Goal: Task Accomplishment & Management: Complete application form

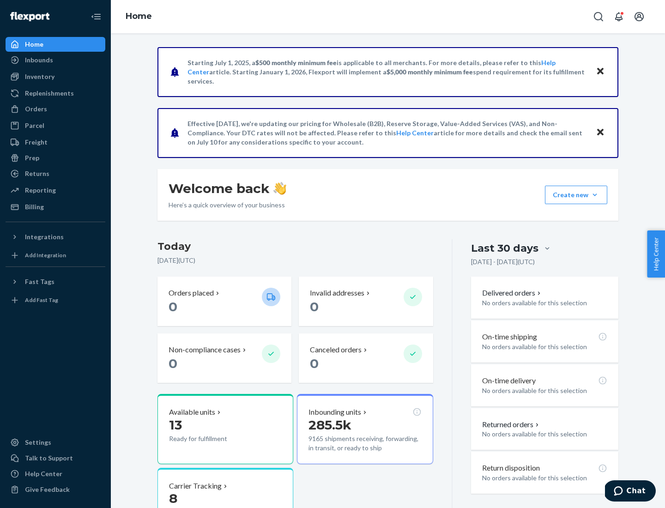
click at [35, 109] on div "Orders" at bounding box center [36, 108] width 22 height 9
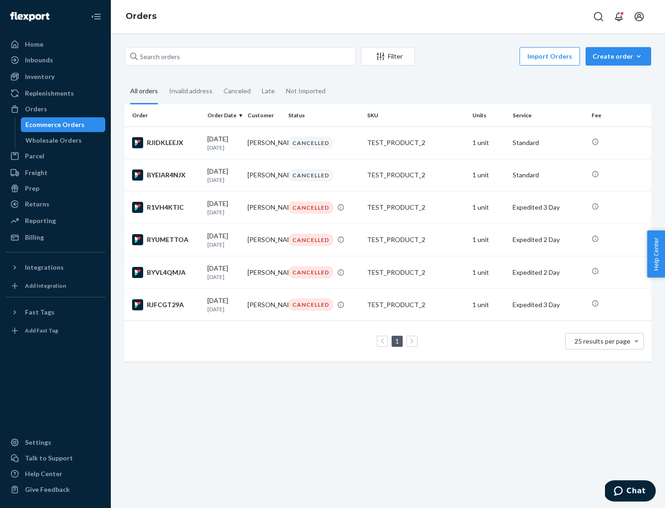
click at [51, 140] on div "Wholesale Orders" at bounding box center [53, 140] width 56 height 9
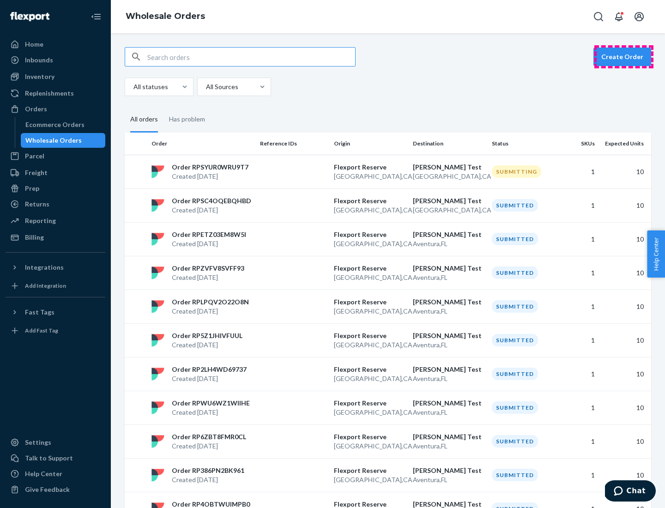
click at [623, 57] on button "Create Order" at bounding box center [622, 57] width 58 height 18
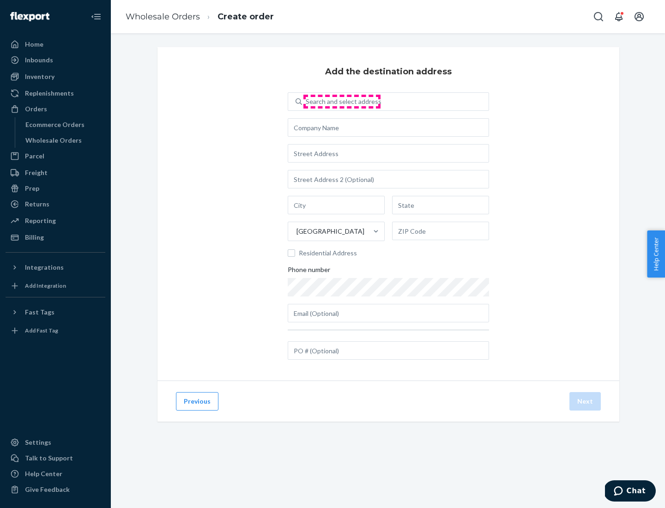
click at [342, 102] on div "Search and select address" at bounding box center [344, 101] width 76 height 9
click at [306, 102] on input "Search and select address" at bounding box center [306, 101] width 1 height 9
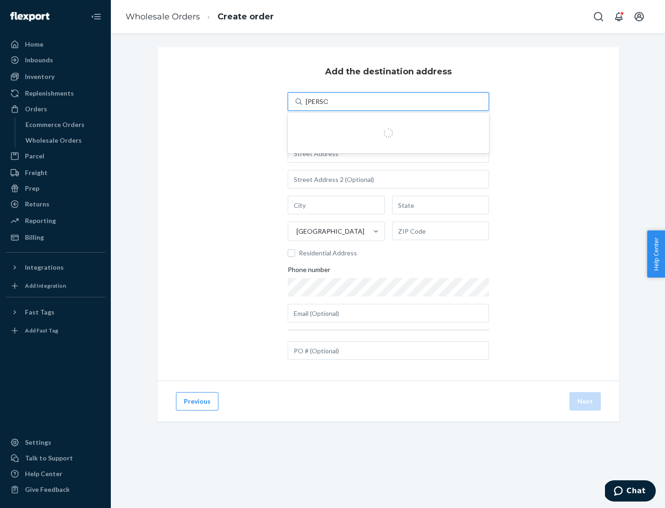
type input "[PERSON_NAME] Test"
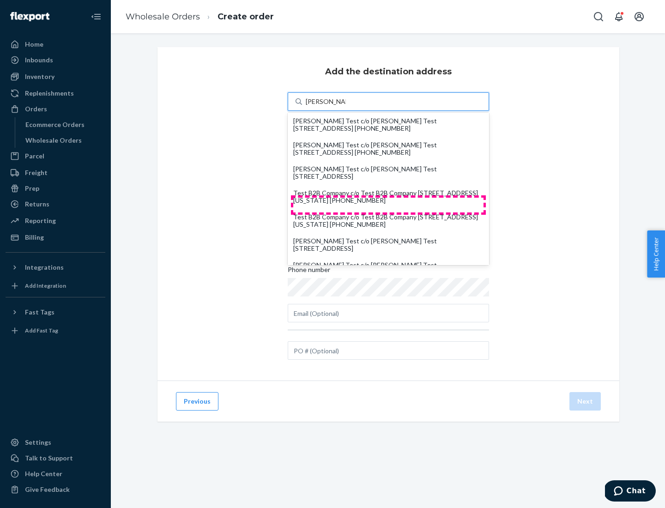
scroll to position [40, 0]
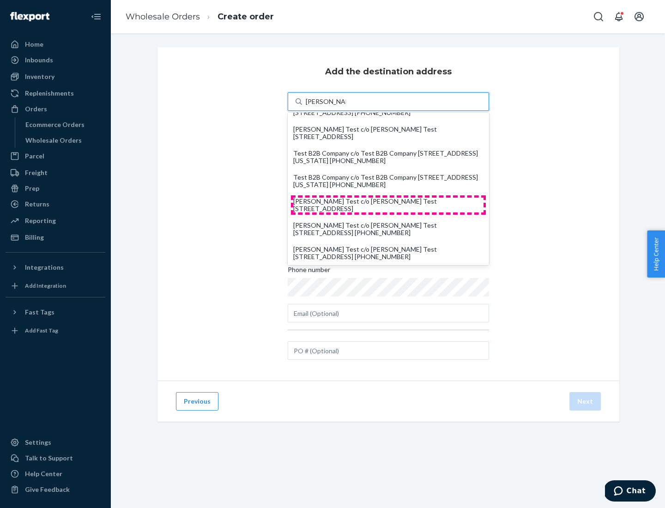
click at [388, 205] on div "[PERSON_NAME] Test c/o [PERSON_NAME] Test [STREET_ADDRESS]" at bounding box center [388, 205] width 190 height 15
click at [346, 106] on input "[PERSON_NAME] Test" at bounding box center [326, 101] width 40 height 9
type input "[PERSON_NAME] Test"
type input "Aventura"
type input "FL"
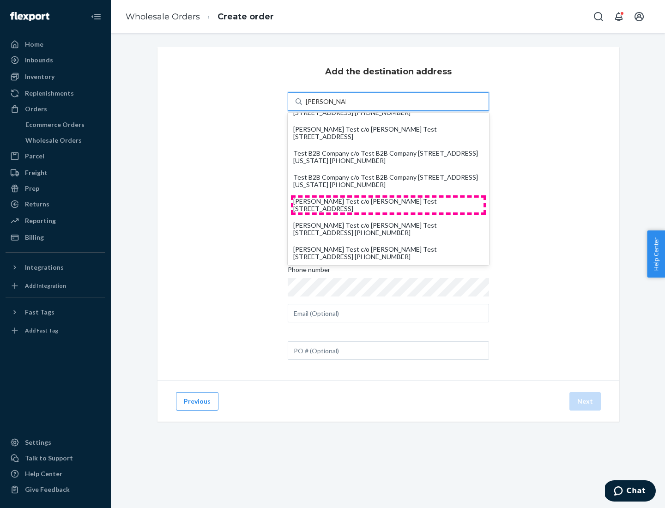
type input "33180"
type input "[STREET_ADDRESS]"
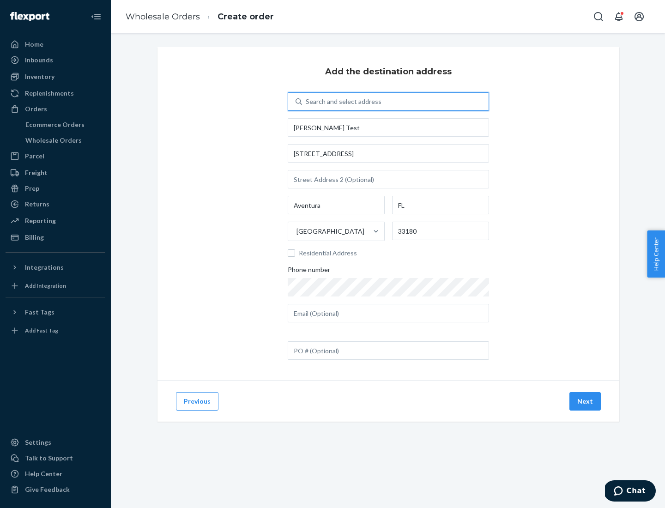
click at [585, 401] on button "Next" at bounding box center [584, 401] width 31 height 18
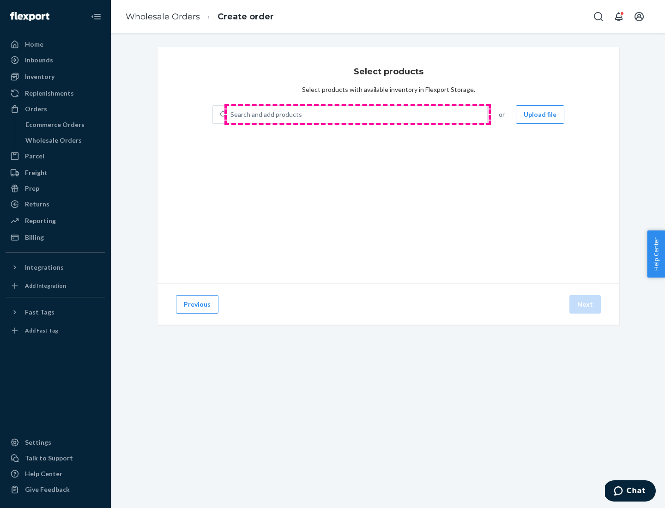
click at [357, 114] on div "Search and add products" at bounding box center [357, 114] width 260 height 17
click at [231, 114] on input "Search and add products" at bounding box center [230, 114] width 1 height 9
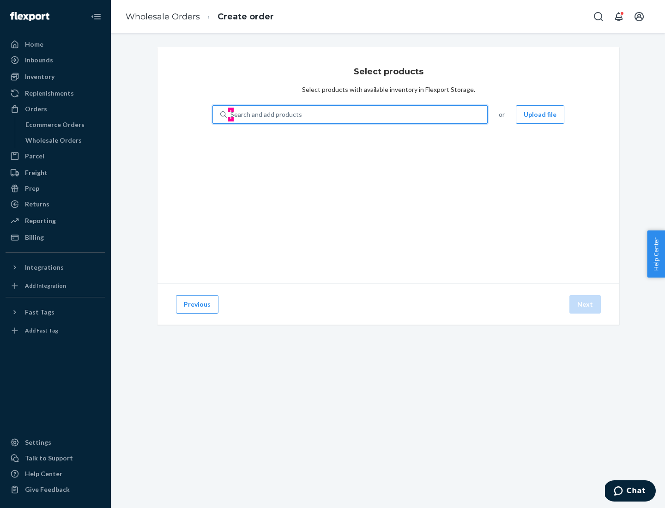
type input "test"
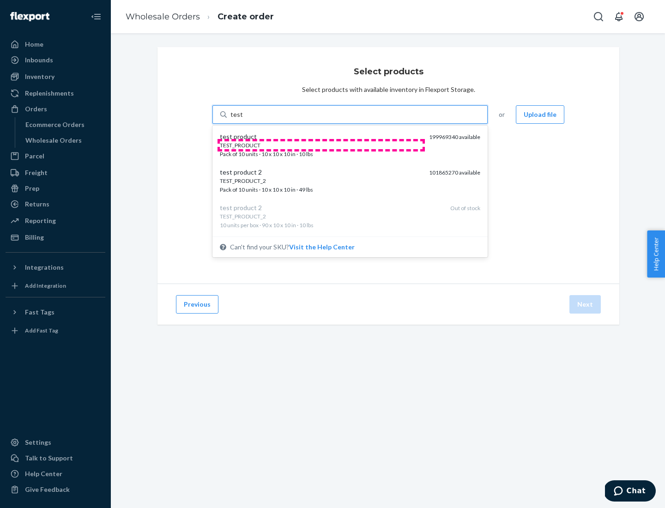
click at [321, 145] on div "TEST_PRODUCT" at bounding box center [321, 145] width 202 height 8
click at [242, 119] on input "test" at bounding box center [236, 114] width 12 height 9
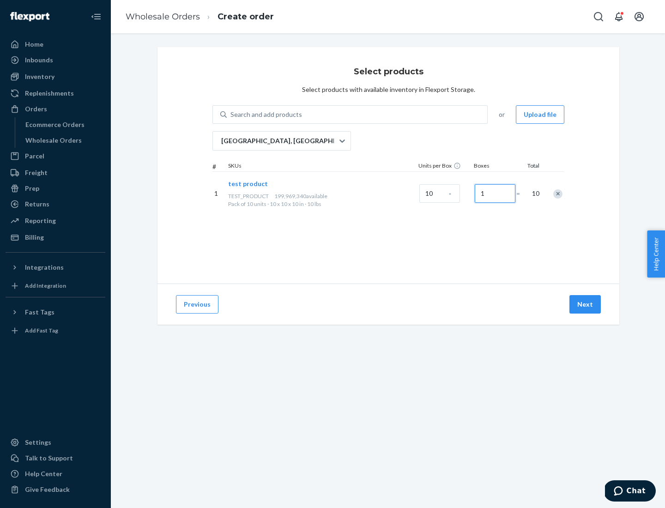
type input "1"
click at [585, 304] on button "Next" at bounding box center [584, 304] width 31 height 18
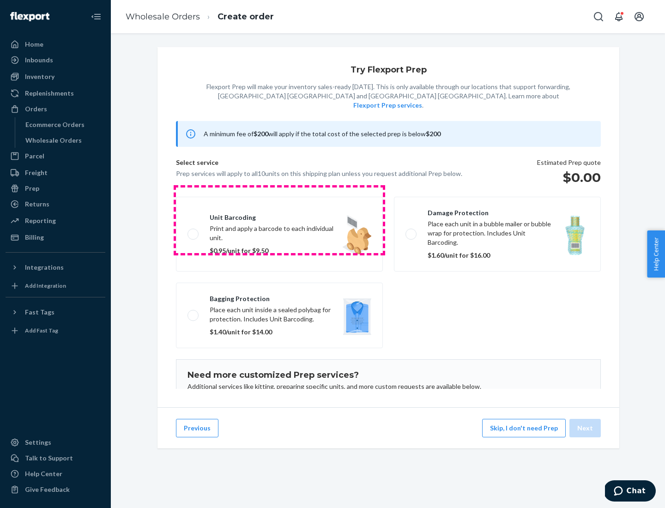
click at [279, 220] on label "Unit barcoding Print and apply a barcode to each individual unit. $0.95/unit fo…" at bounding box center [279, 234] width 207 height 75
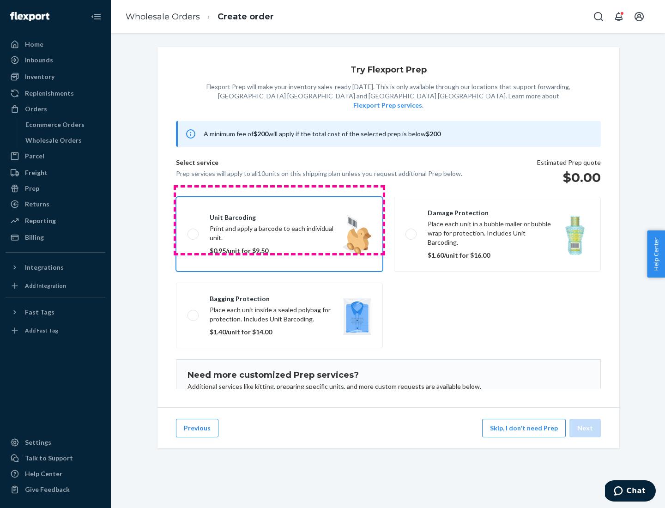
click at [193, 231] on input "Unit barcoding Print and apply a barcode to each individual unit. $0.95/unit fo…" at bounding box center [190, 234] width 6 height 6
checkbox input "true"
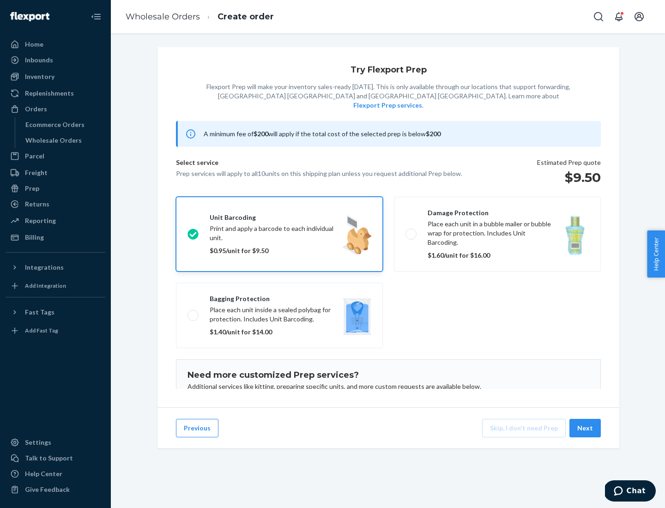
click at [585, 428] on button "Next" at bounding box center [584, 428] width 31 height 18
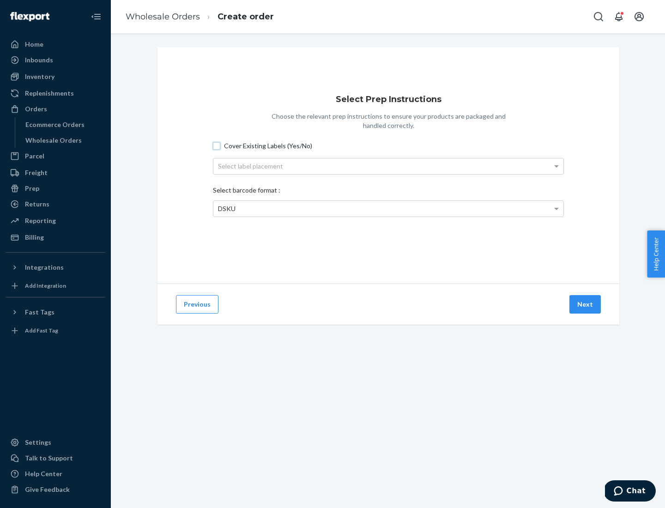
click at [216, 145] on input "Cover Existing Labels (Yes/No)" at bounding box center [216, 145] width 7 height 7
checkbox input "true"
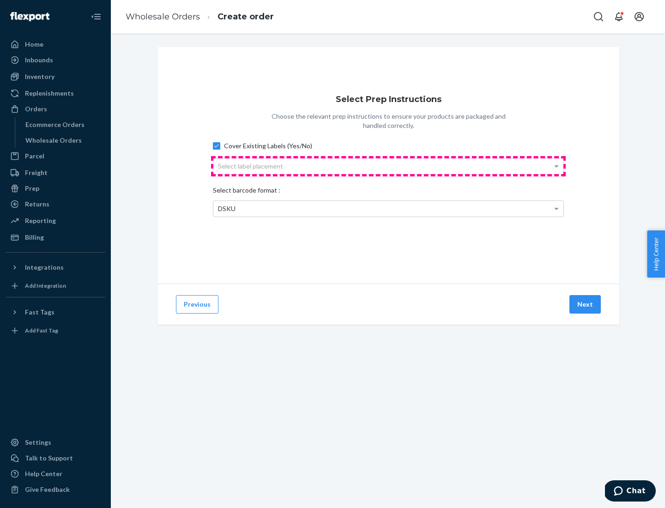
click at [388, 166] on div "Select label placement" at bounding box center [388, 166] width 350 height 16
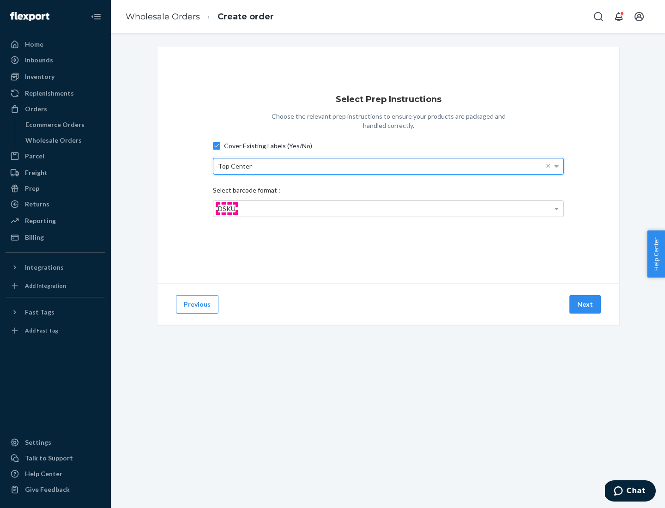
click at [226, 208] on span "DSKU" at bounding box center [227, 208] width 18 height 8
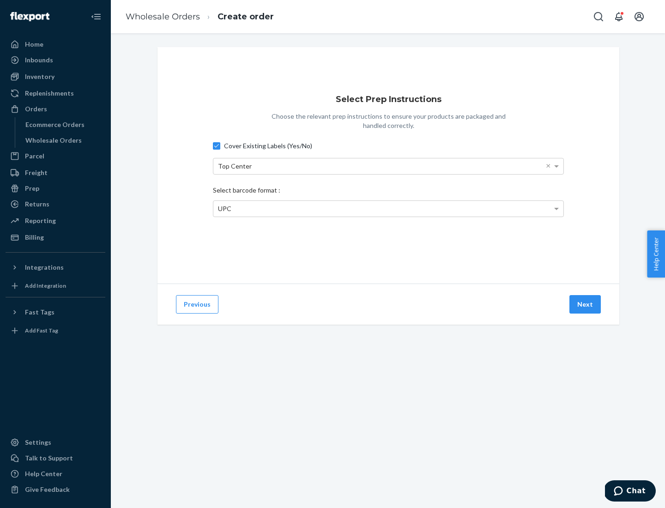
click at [585, 304] on button "Next" at bounding box center [584, 304] width 31 height 18
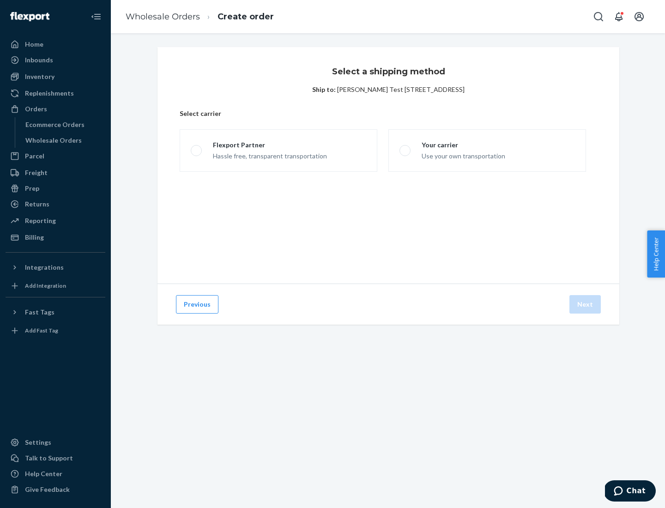
click at [196, 150] on span at bounding box center [196, 150] width 11 height 11
click at [196, 150] on input "Flexport Partner Hassle free, transparent transportation" at bounding box center [194, 151] width 6 height 6
radio input "true"
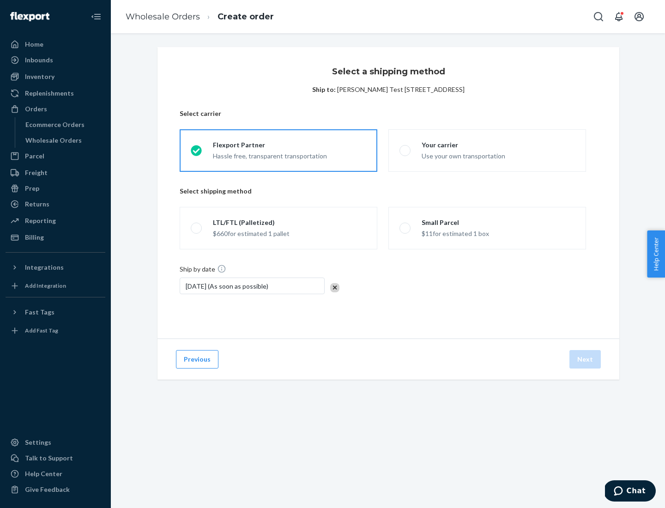
click at [196, 228] on span at bounding box center [196, 227] width 11 height 11
click at [196, 228] on input "LTL/FTL (Palletized) $660 for estimated 1 pallet" at bounding box center [194, 228] width 6 height 6
radio input "true"
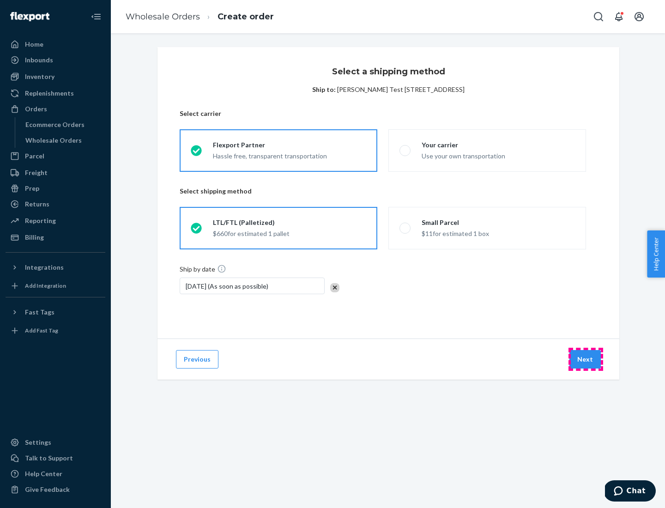
click at [585, 359] on button "Next" at bounding box center [584, 359] width 31 height 18
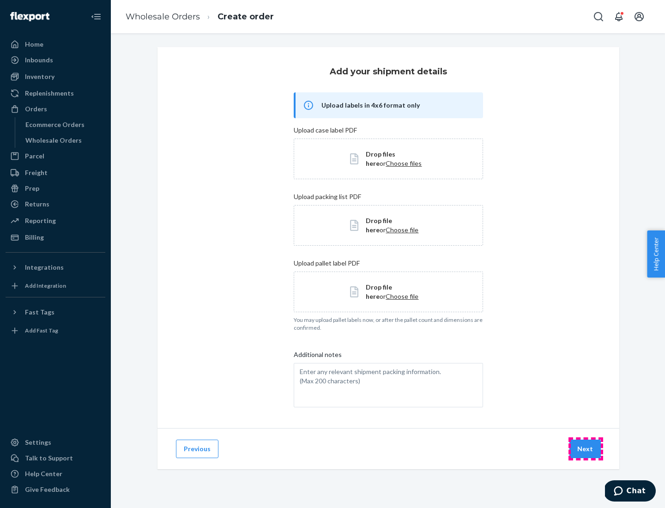
click at [585, 449] on button "Next" at bounding box center [584, 448] width 31 height 18
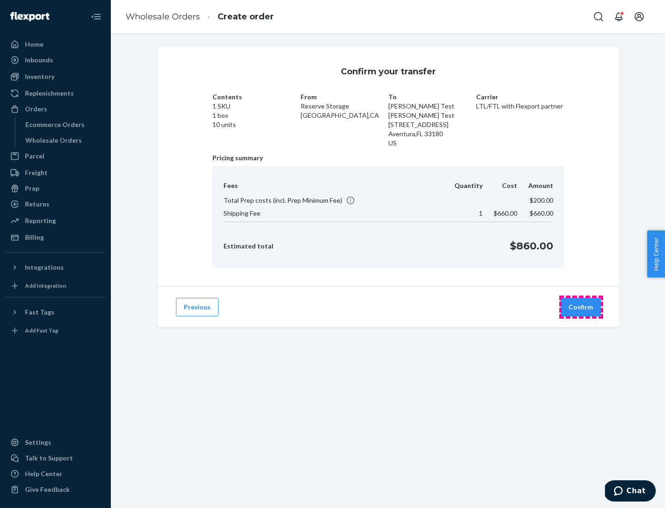
click at [581, 307] on button "Confirm" at bounding box center [580, 307] width 40 height 18
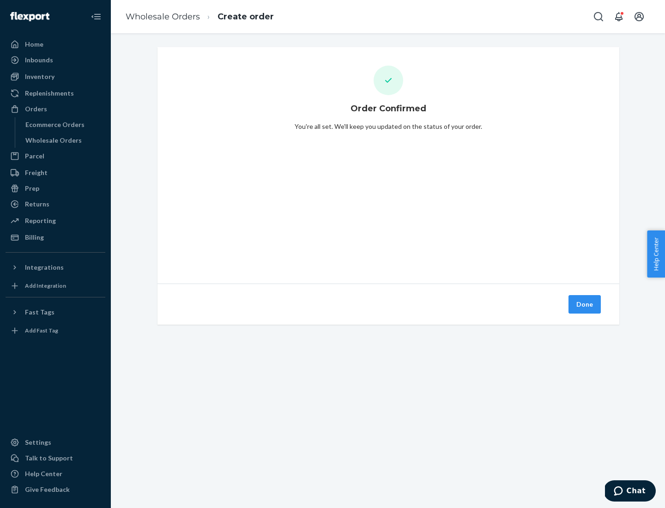
click at [585, 304] on button "Done" at bounding box center [584, 304] width 32 height 18
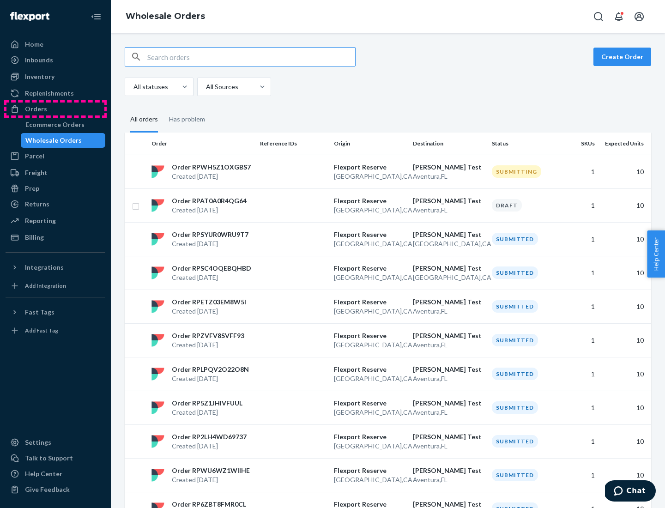
click at [55, 109] on div "Orders" at bounding box center [55, 108] width 98 height 13
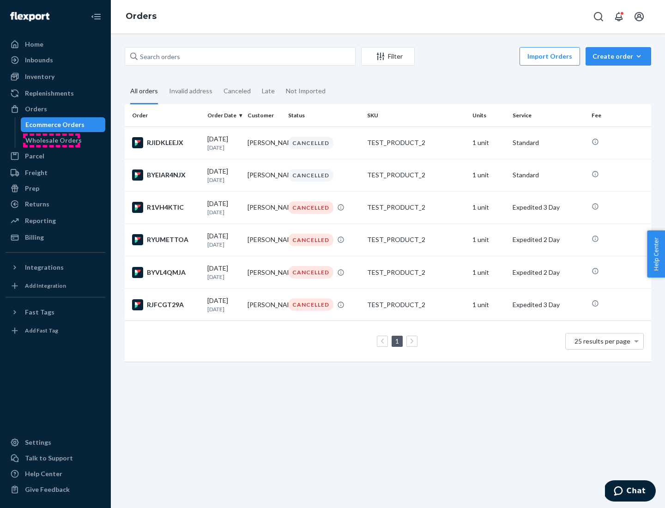
click at [51, 140] on div "Wholesale Orders" at bounding box center [53, 140] width 56 height 9
